Goal: Find specific page/section: Find specific page/section

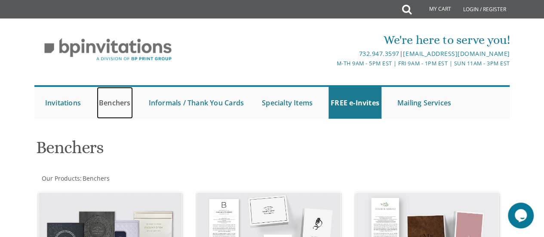
click at [120, 105] on link "Benchers" at bounding box center [115, 103] width 36 height 32
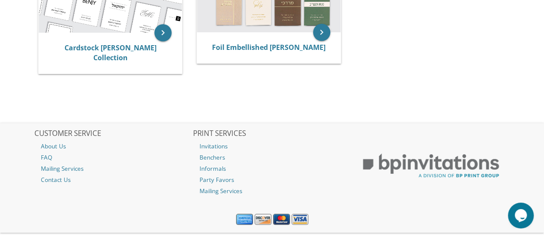
scroll to position [129, 0]
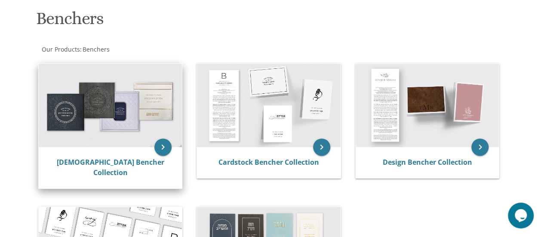
click at [119, 125] on img at bounding box center [111, 106] width 144 height 84
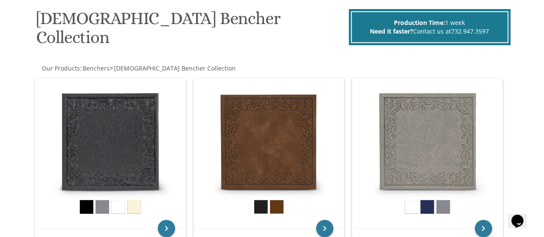
scroll to position [43, 0]
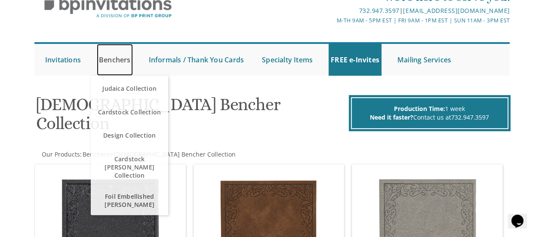
click at [114, 60] on link "Benchers" at bounding box center [115, 60] width 36 height 32
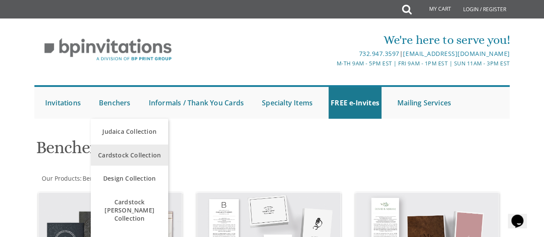
scroll to position [43, 0]
